Goal: Find specific page/section: Find specific page/section

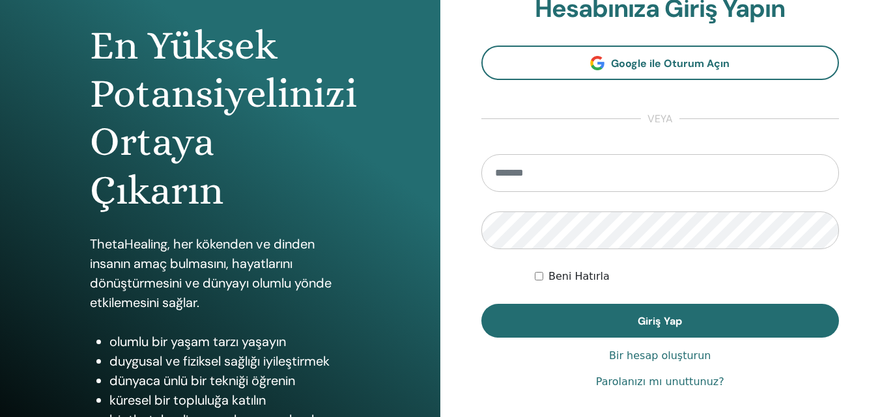
scroll to position [130, 0]
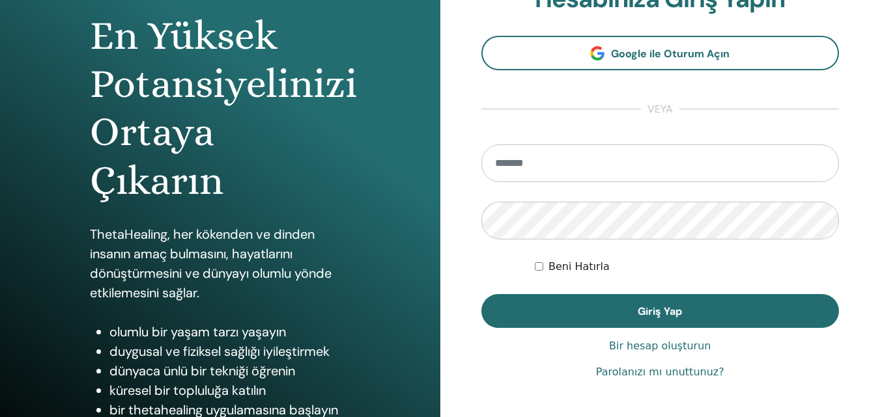
click at [566, 169] on input "email" at bounding box center [660, 164] width 358 height 38
type input "*"
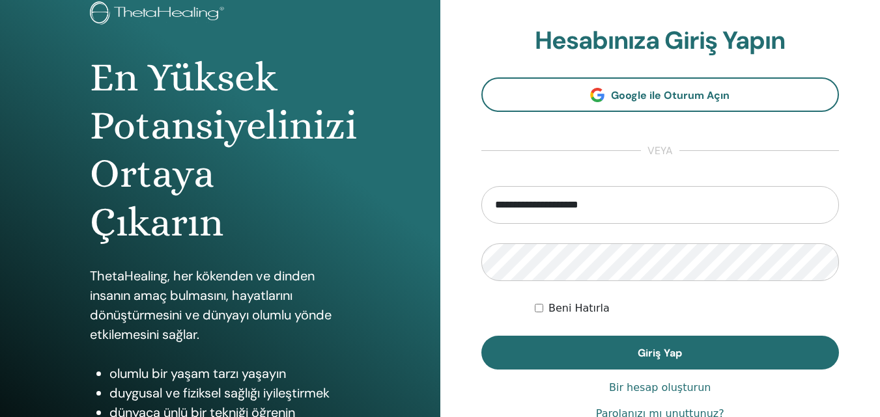
scroll to position [65, 0]
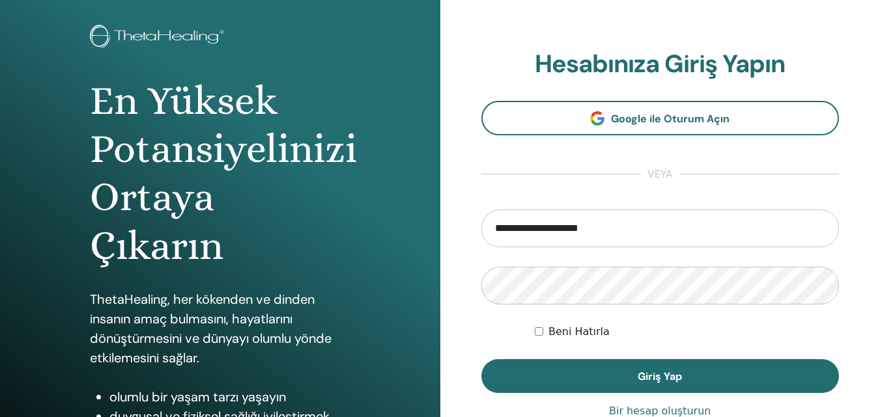
type input "**********"
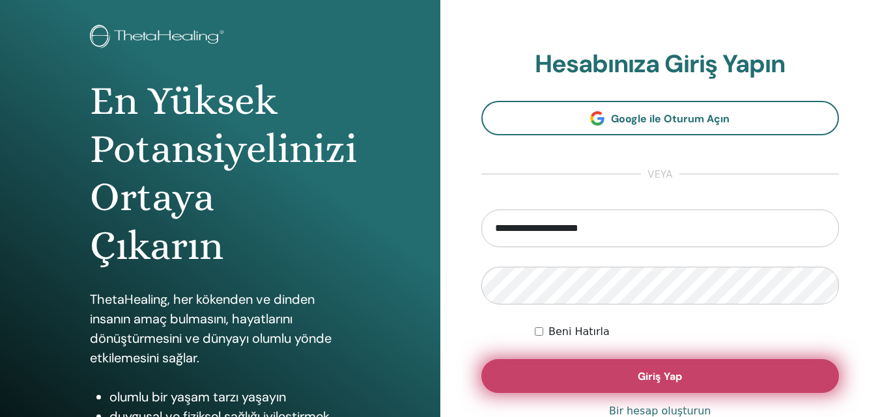
click at [674, 380] on font "Giriş Yap" at bounding box center [660, 377] width 44 height 14
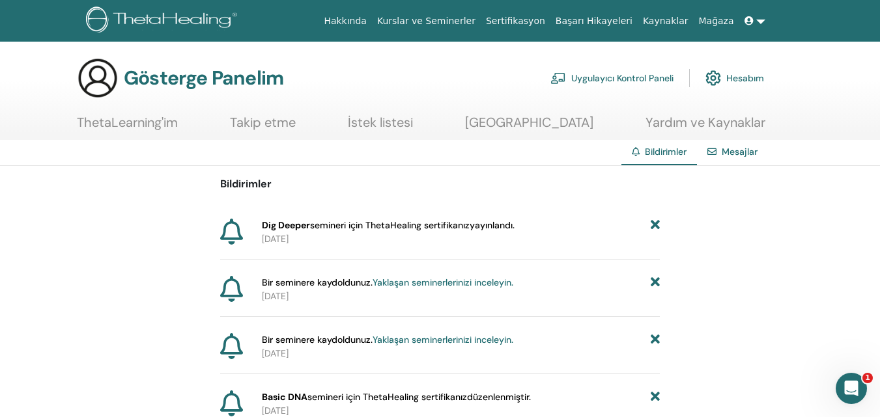
click at [134, 128] on font "ThetaLearning'im" at bounding box center [127, 122] width 101 height 17
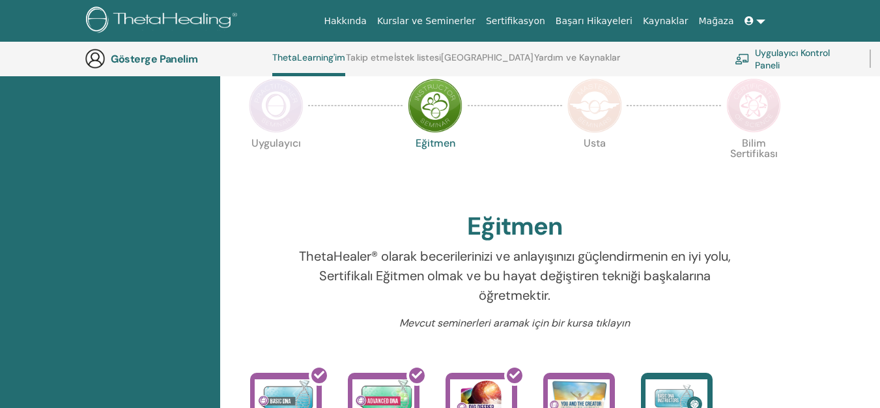
scroll to position [295, 0]
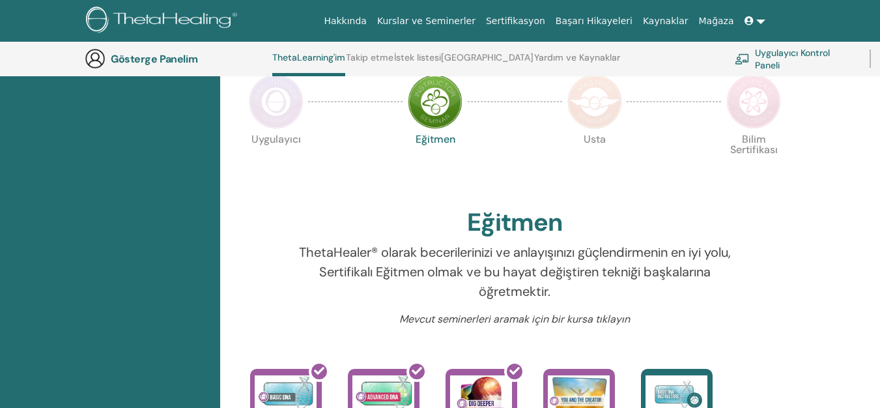
click at [268, 108] on img at bounding box center [276, 101] width 55 height 55
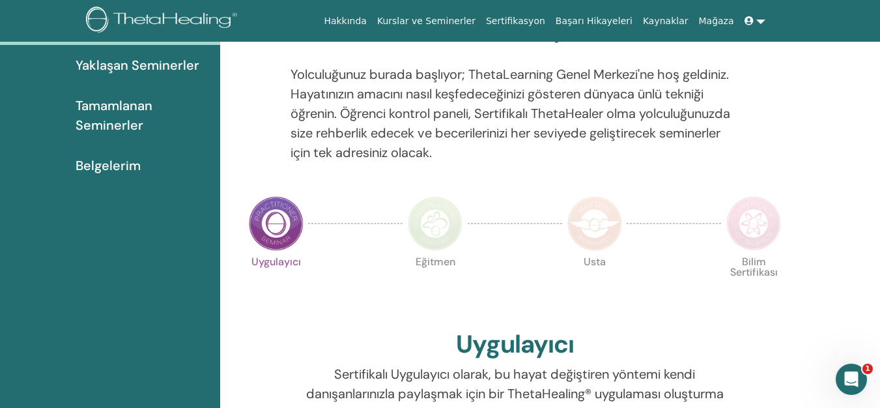
scroll to position [165, 0]
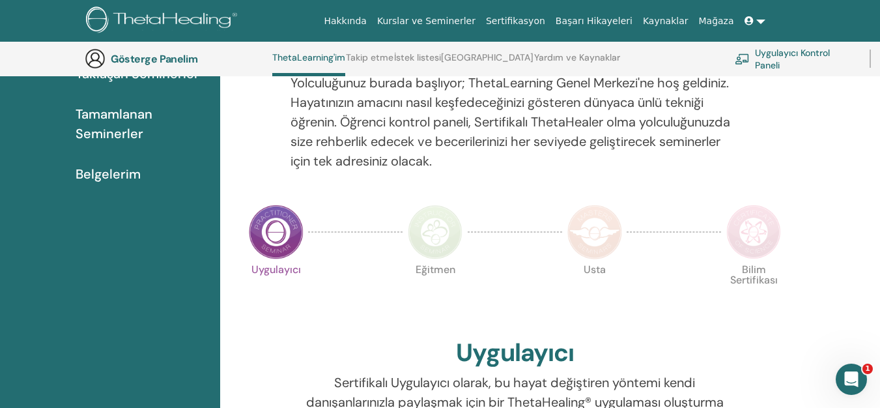
click at [427, 241] on img at bounding box center [435, 232] width 55 height 55
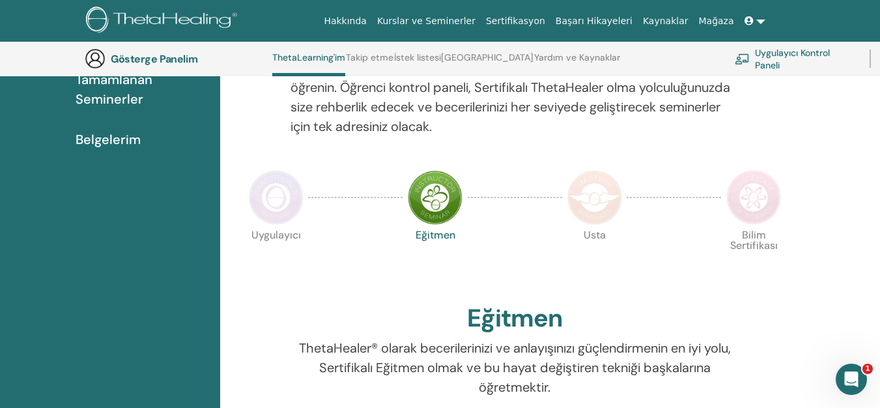
scroll to position [165, 0]
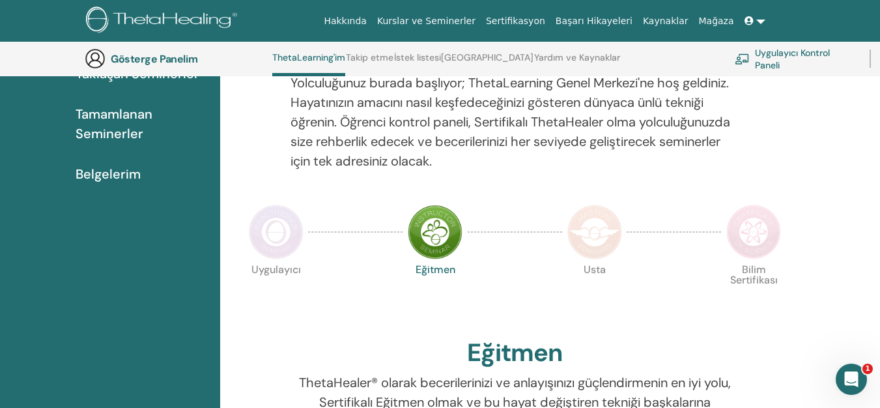
click at [614, 238] on img at bounding box center [594, 232] width 55 height 55
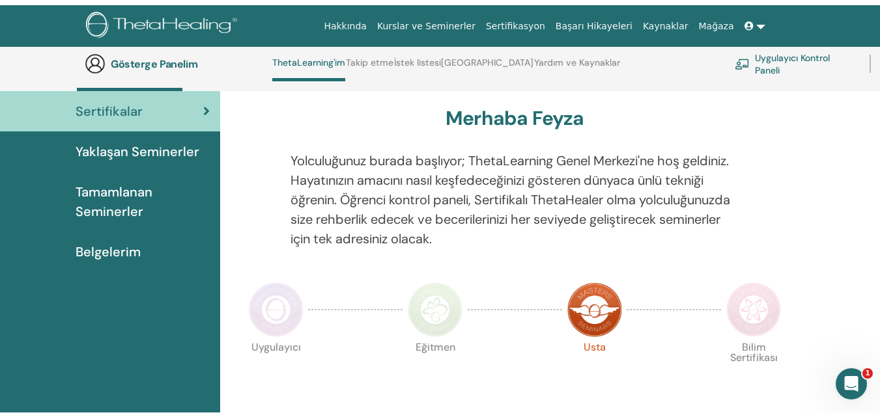
scroll to position [56, 0]
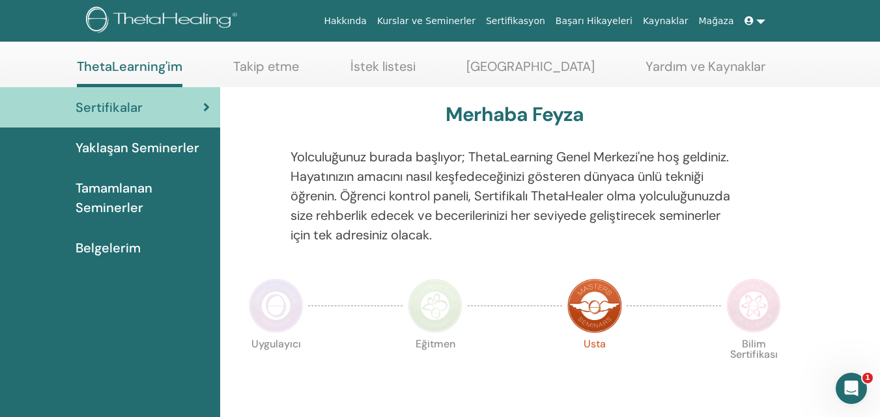
click at [757, 303] on img at bounding box center [753, 306] width 55 height 55
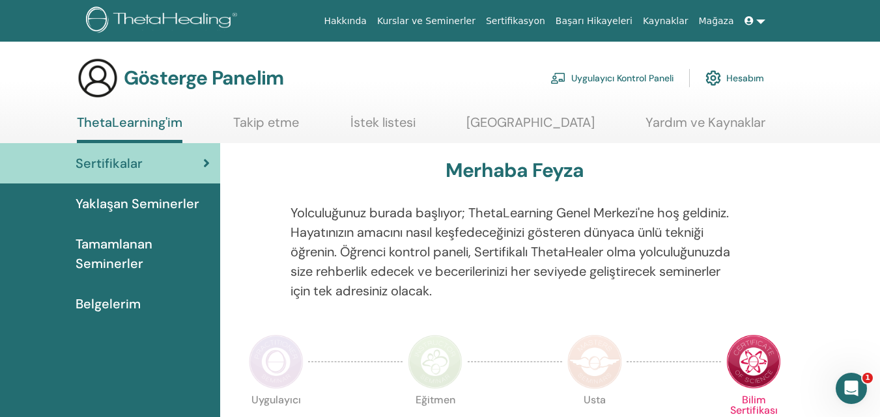
click at [96, 256] on font "Tamamlanan Seminerler" at bounding box center [114, 254] width 77 height 36
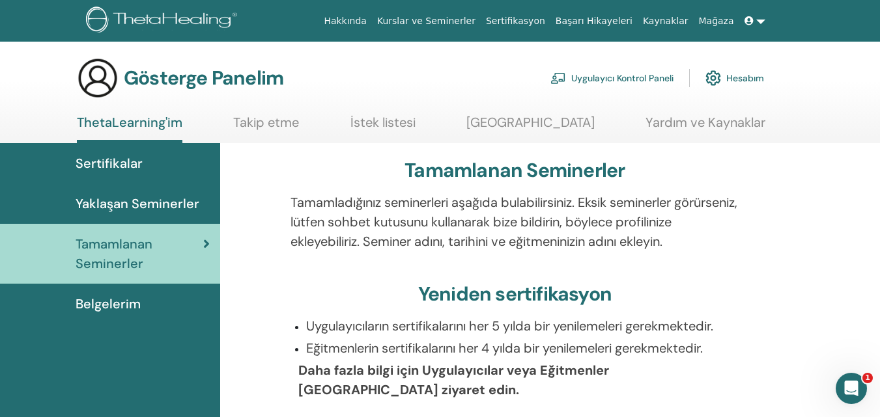
click at [117, 305] on font "Belgelerim" at bounding box center [108, 304] width 65 height 17
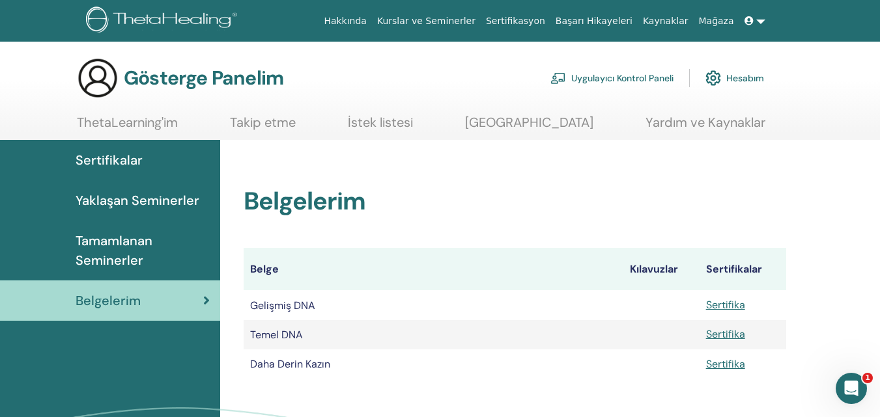
click at [114, 163] on font "Sertifikalar" at bounding box center [109, 160] width 67 height 17
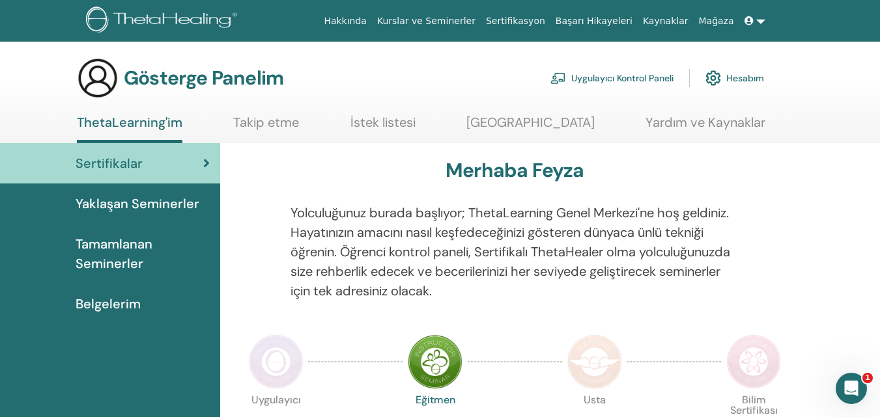
click at [618, 81] on font "Uygulayıcı Kontrol Paneli" at bounding box center [622, 79] width 102 height 12
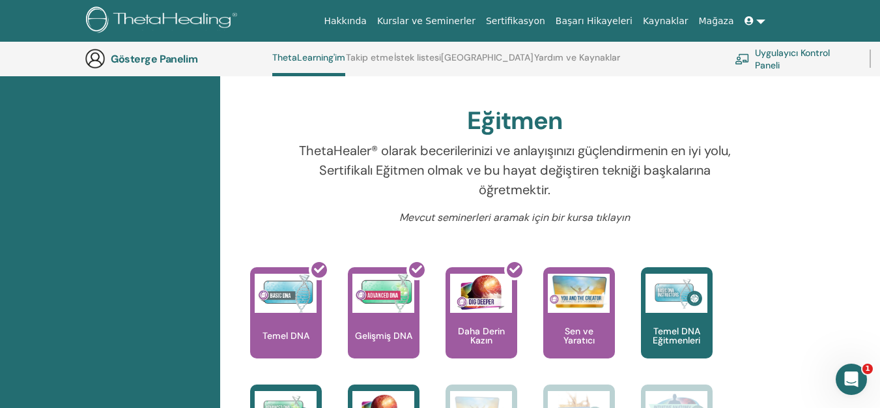
scroll to position [425, 0]
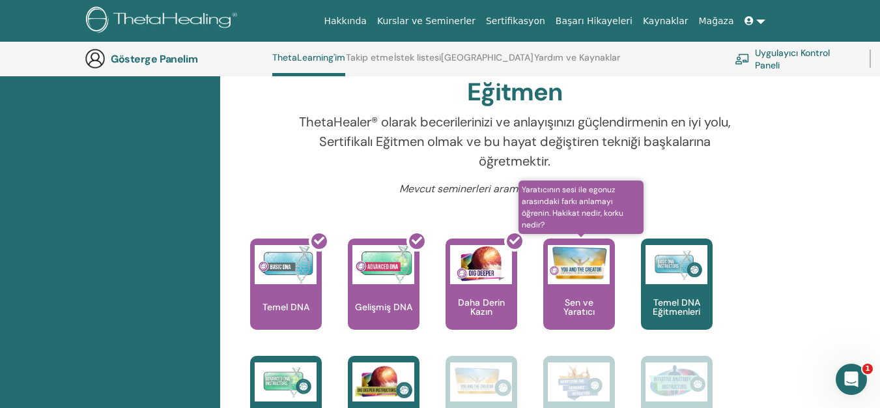
click at [593, 304] on font "Sen ve Yaratıcı" at bounding box center [578, 306] width 31 height 21
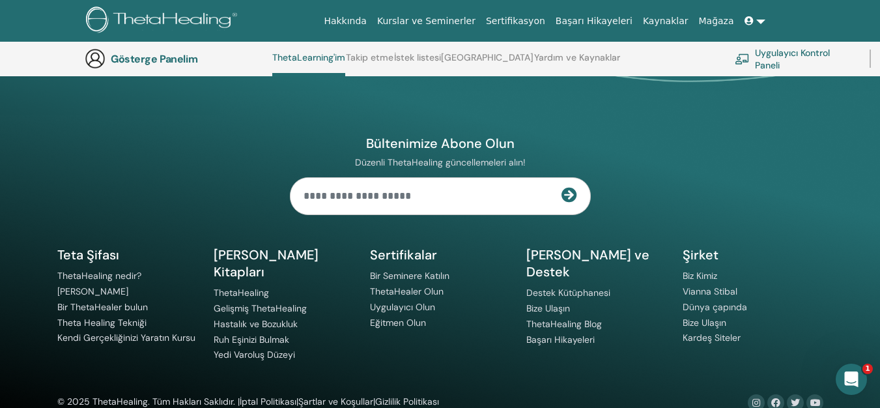
scroll to position [1800, 0]
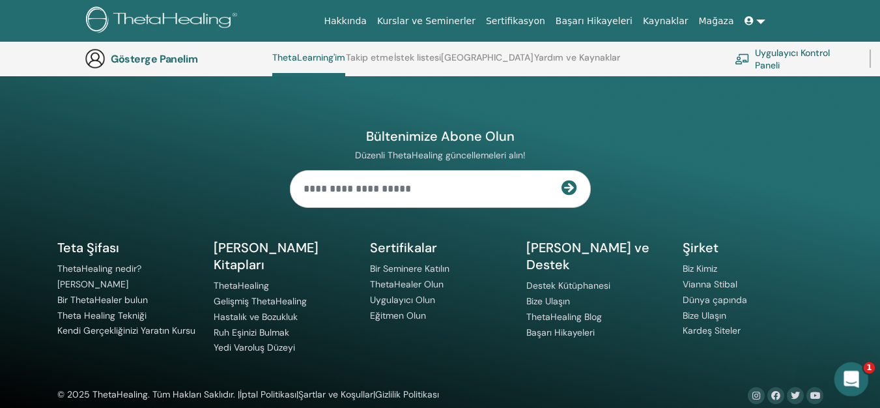
click at [854, 383] on icon "Intercom Messenger uygulamasını aç" at bounding box center [849, 377] width 21 height 21
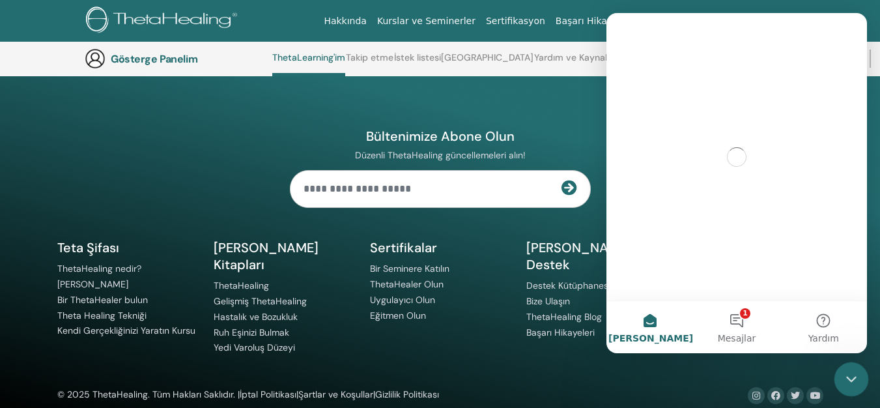
scroll to position [0, 0]
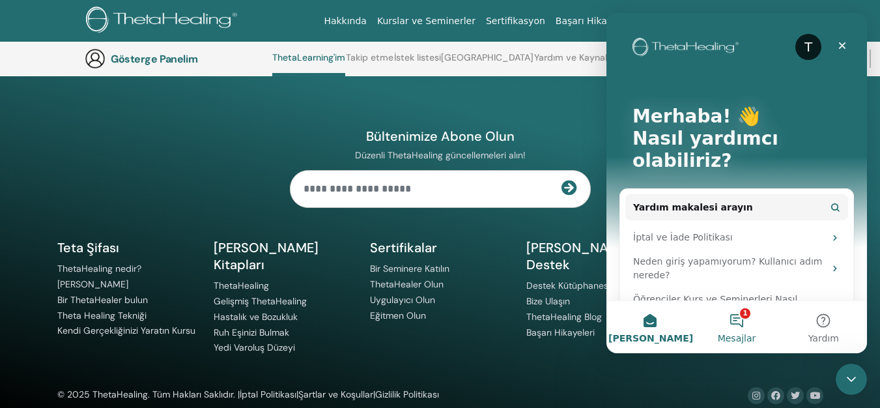
click at [741, 333] on font "Mesajlar" at bounding box center [737, 338] width 38 height 10
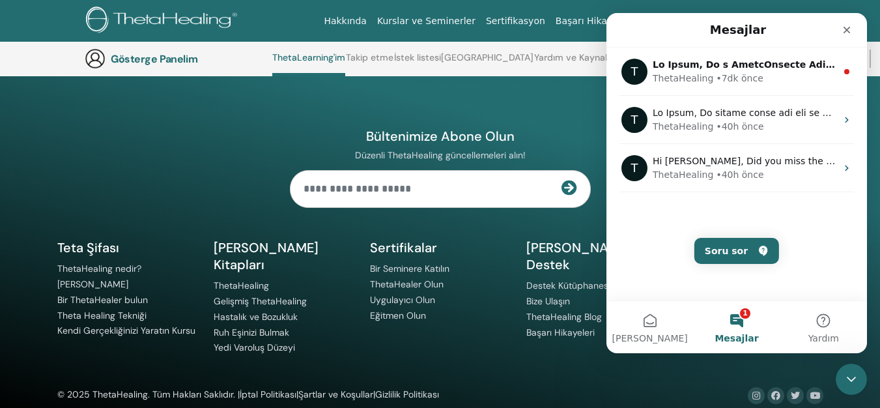
click at [444, 249] on h5 "Sertifikalar" at bounding box center [440, 247] width 141 height 17
click at [845, 33] on icon "Kapat" at bounding box center [846, 30] width 10 height 10
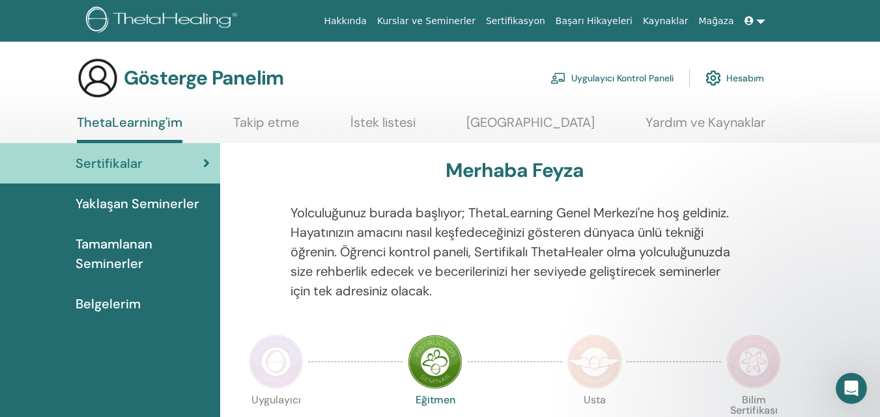
click at [544, 23] on font "Sertifikasyon" at bounding box center [515, 21] width 59 height 10
